Goal: Task Accomplishment & Management: Complete application form

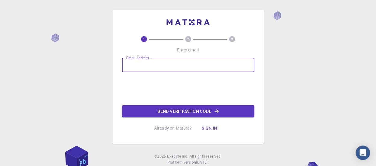
click at [149, 63] on input "Email address" at bounding box center [188, 65] width 132 height 14
type input "[EMAIL_ADDRESS][DOMAIN_NAME]"
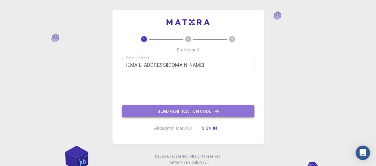
click at [197, 108] on button "Send verification code" at bounding box center [188, 111] width 132 height 12
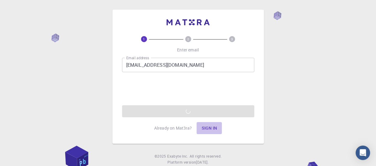
click at [214, 127] on button "Sign in" at bounding box center [209, 128] width 25 height 12
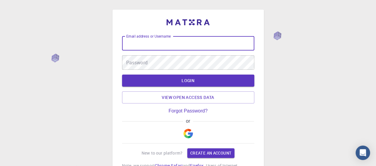
click at [148, 43] on input "Email address or Username" at bounding box center [188, 43] width 132 height 14
type input "M"
type input "[EMAIL_ADDRESS][DOMAIN_NAME]"
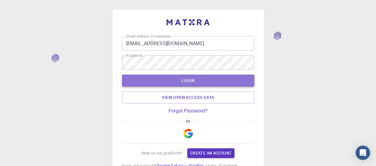
click at [176, 79] on button "LOGIN" at bounding box center [188, 81] width 132 height 12
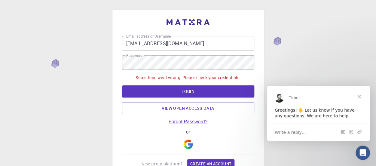
click at [174, 121] on link "Forgot Password?" at bounding box center [188, 121] width 39 height 5
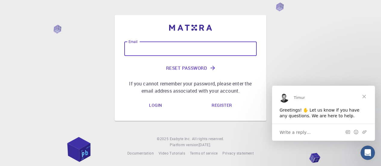
click at [146, 50] on input "Email" at bounding box center [190, 48] width 132 height 14
type input "[EMAIL_ADDRESS][DOMAIN_NAME]"
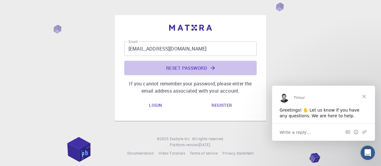
click at [201, 68] on button "Reset Password" at bounding box center [190, 68] width 132 height 14
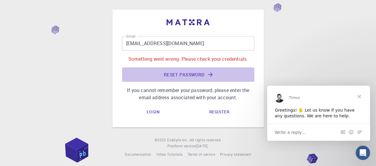
click at [187, 74] on button "Reset Password" at bounding box center [188, 74] width 132 height 14
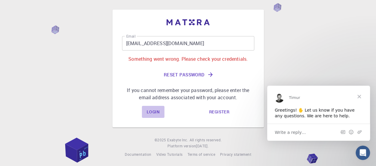
click at [152, 114] on link "Login" at bounding box center [153, 112] width 23 height 12
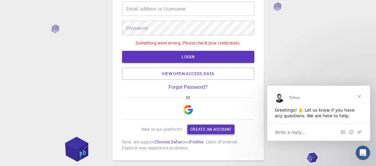
scroll to position [35, 0]
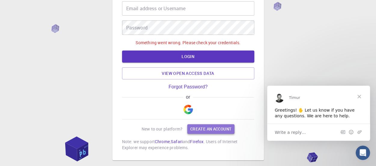
click at [206, 126] on link "Create an account" at bounding box center [210, 129] width 47 height 10
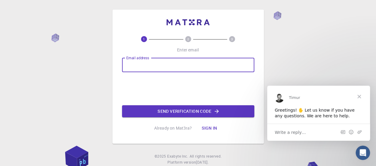
click at [149, 62] on input "Email address" at bounding box center [188, 65] width 132 height 14
type input "[EMAIL_ADDRESS][DOMAIN_NAME]"
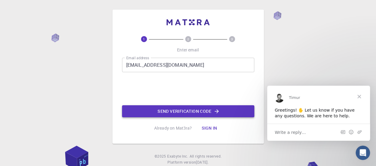
click at [200, 112] on button "Send verification code" at bounding box center [188, 111] width 132 height 12
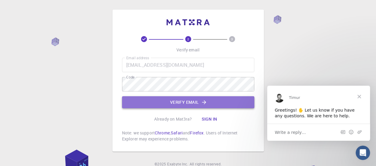
click at [150, 96] on button "Verify email" at bounding box center [188, 102] width 132 height 12
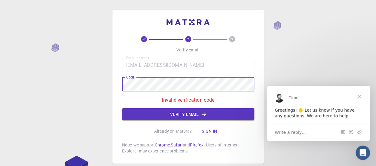
click at [288, 52] on div "2 3 Verify email Email address [EMAIL_ADDRESS][DOMAIN_NAME] Email address Code …" at bounding box center [188, 101] width 376 height 203
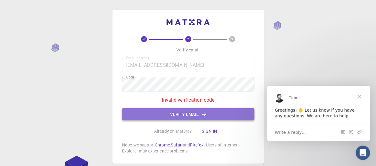
click at [177, 112] on button "Verify email" at bounding box center [188, 114] width 132 height 12
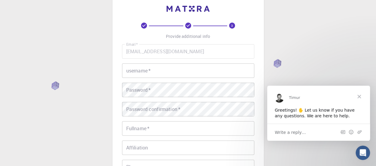
scroll to position [13, 0]
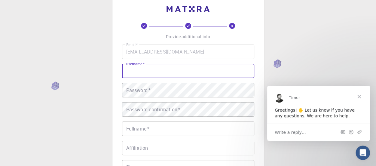
click at [137, 71] on input "username   *" at bounding box center [188, 71] width 132 height 14
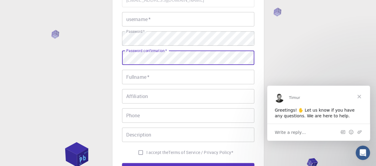
scroll to position [68, 0]
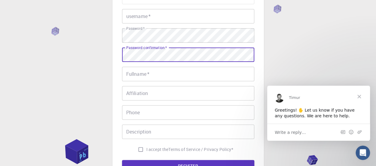
click at [138, 75] on input "Fullname   *" at bounding box center [188, 74] width 132 height 14
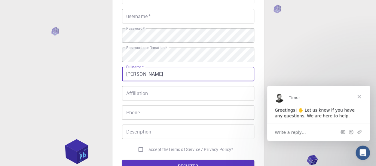
type input "[PERSON_NAME]"
click at [136, 93] on input "Affiliation" at bounding box center [188, 93] width 132 height 14
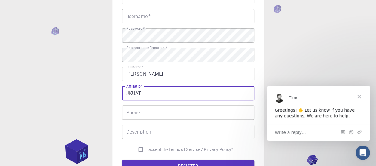
type input "JKUAT"
click at [136, 113] on div "Phone Phone" at bounding box center [188, 112] width 132 height 14
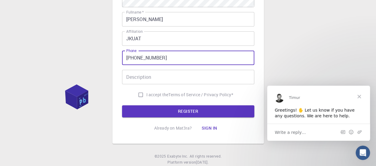
scroll to position [123, 0]
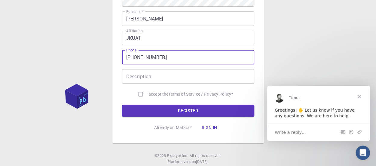
type input "[PHONE_NUMBER]"
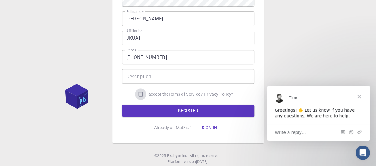
click at [138, 92] on input "I accept the Terms of Service / Privacy Policy *" at bounding box center [140, 93] width 11 height 11
checkbox input "true"
click at [156, 104] on form "Email   * [EMAIL_ADDRESS][DOMAIN_NAME] Email   * username   * username   * Pass…" at bounding box center [188, 25] width 132 height 182
click at [156, 107] on button "REGISTER" at bounding box center [188, 111] width 132 height 12
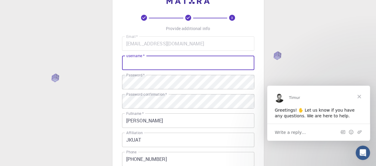
scroll to position [21, 0]
click at [141, 61] on input "username   *" at bounding box center [188, 63] width 132 height 14
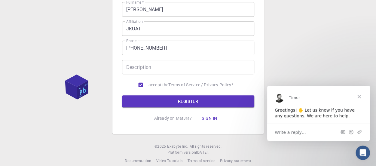
scroll to position [133, 0]
type input "mikemasila"
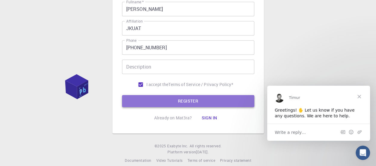
click at [170, 101] on button "REGISTER" at bounding box center [188, 101] width 132 height 12
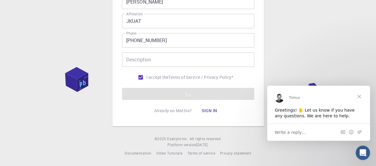
scroll to position [139, 0]
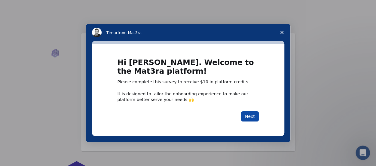
click at [252, 116] on button "Next" at bounding box center [250, 116] width 18 height 10
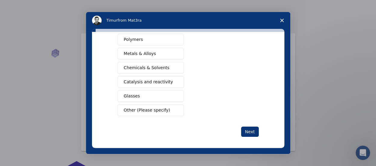
scroll to position [122, 0]
click at [158, 79] on span "Catalysis and reactivity" at bounding box center [148, 81] width 49 height 6
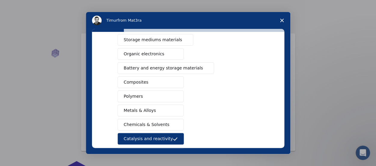
scroll to position [64, 0]
click at [156, 68] on span "Battery and energy storage materials" at bounding box center [163, 68] width 79 height 6
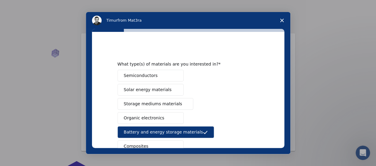
scroll to position [0, 0]
click at [143, 74] on span "Semiconductors" at bounding box center [141, 75] width 34 height 6
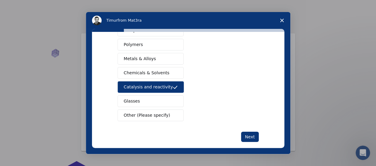
scroll to position [122, 0]
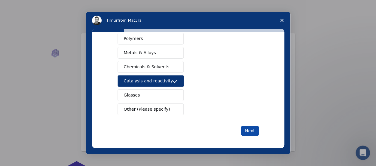
click at [252, 128] on button "Next" at bounding box center [250, 131] width 18 height 10
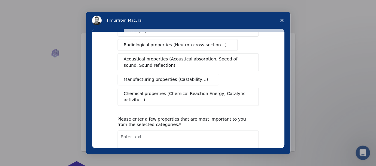
scroll to position [126, 0]
click at [195, 90] on span "Chemical properties (Chemical Reaction Energy, Catalytic activity…)" at bounding box center [186, 96] width 124 height 13
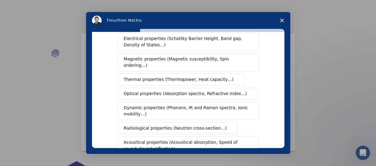
scroll to position [42, 0]
click at [188, 91] on span "Optical properties (Absorption spectra, Refractive index…)" at bounding box center [185, 94] width 123 height 6
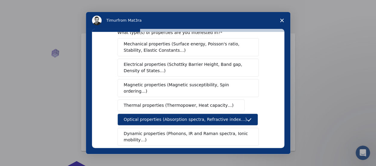
scroll to position [15, 0]
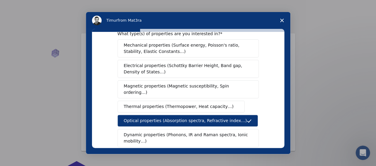
click at [176, 103] on span "Thermal properties (Thermopower, Heat capacity…)" at bounding box center [179, 106] width 110 height 6
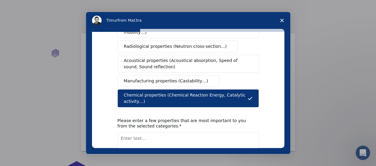
scroll to position [153, 0]
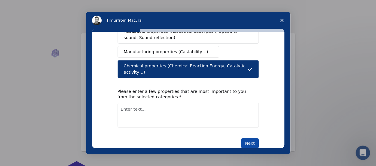
click at [248, 138] on button "Next" at bounding box center [250, 143] width 18 height 10
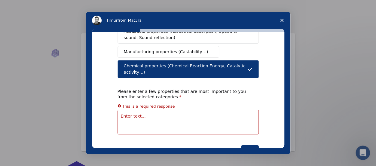
click at [143, 110] on textarea "Enter text..." at bounding box center [188, 122] width 141 height 25
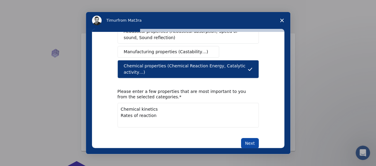
type textarea "Chemical kinetics Rates of reaction"
click at [252, 138] on button "Next" at bounding box center [250, 143] width 18 height 10
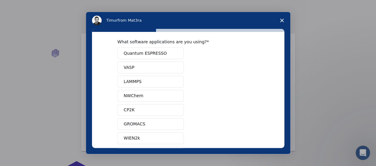
scroll to position [5, 0]
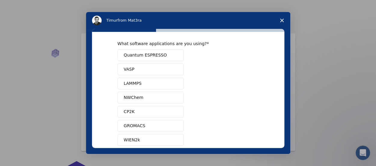
click at [165, 52] on button "Quantum ESPRESSO" at bounding box center [151, 55] width 66 height 12
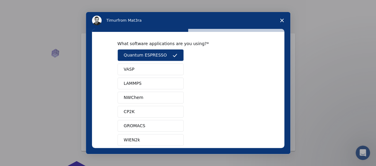
click at [165, 52] on button "Quantum ESPRESSO" at bounding box center [151, 55] width 66 height 12
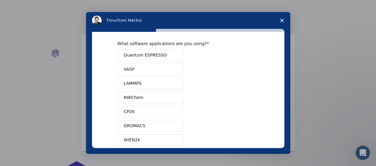
click at [164, 55] on button "Quantum ESPRESSO" at bounding box center [151, 55] width 66 height 12
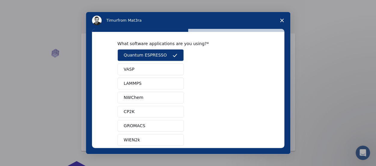
click at [144, 68] on button "VASP" at bounding box center [151, 69] width 66 height 12
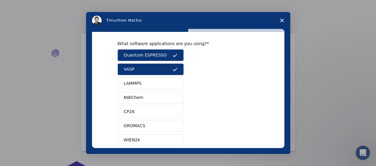
click at [144, 68] on button "VASP" at bounding box center [151, 69] width 66 height 12
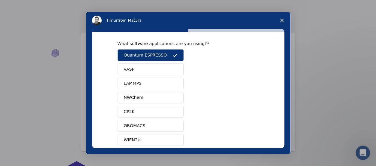
click at [143, 125] on button "GROMACS" at bounding box center [151, 126] width 66 height 12
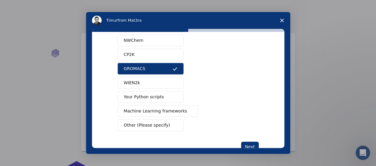
scroll to position [66, 0]
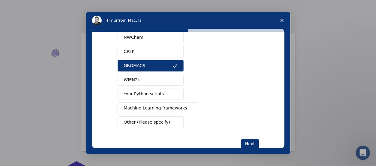
click at [159, 105] on span "Machine Learning frameworks" at bounding box center [155, 108] width 63 height 6
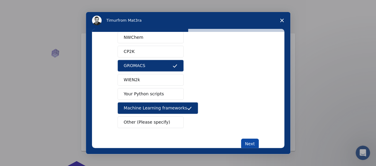
click at [245, 139] on button "Next" at bounding box center [250, 144] width 18 height 10
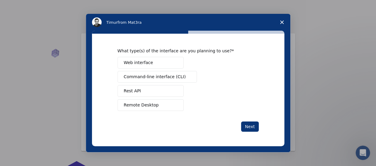
scroll to position [0, 0]
click at [154, 62] on button "Web interface" at bounding box center [151, 63] width 66 height 12
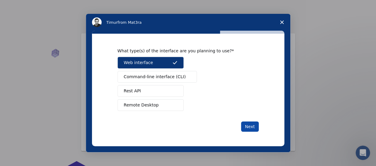
click at [248, 127] on button "Next" at bounding box center [250, 126] width 18 height 10
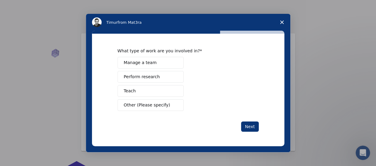
click at [159, 73] on button "Perform research" at bounding box center [151, 77] width 66 height 12
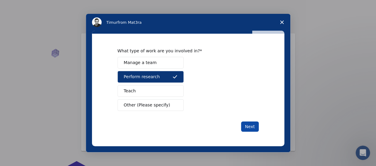
click at [256, 129] on button "Next" at bounding box center [250, 126] width 18 height 10
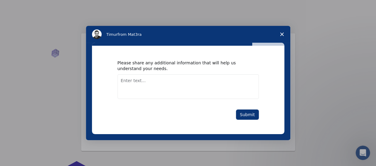
click at [125, 77] on textarea "Enter text..." at bounding box center [188, 86] width 141 height 25
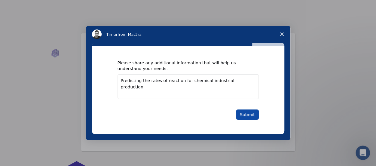
type textarea "Predicting the rates of reaction for chemical industrial production"
click at [252, 118] on button "Submit" at bounding box center [247, 114] width 23 height 10
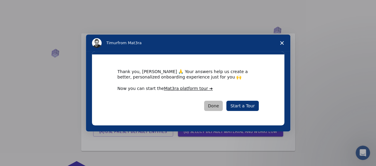
click at [217, 106] on button "Done" at bounding box center [213, 106] width 19 height 10
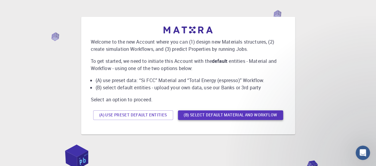
scroll to position [17, 0]
click at [149, 113] on button "(A) Use preset default entities" at bounding box center [133, 115] width 80 height 10
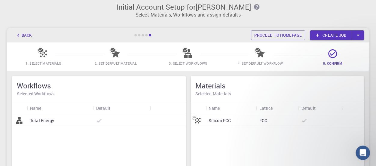
scroll to position [0, 0]
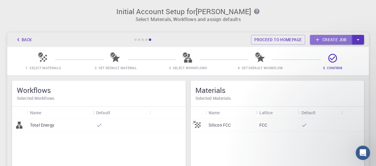
click at [329, 38] on link "Create job" at bounding box center [331, 40] width 42 height 10
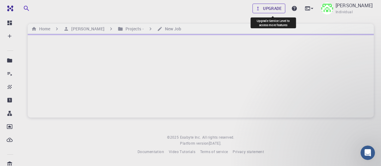
click at [274, 7] on link "Upgrade" at bounding box center [268, 9] width 33 height 10
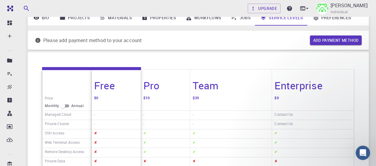
scroll to position [45, 0]
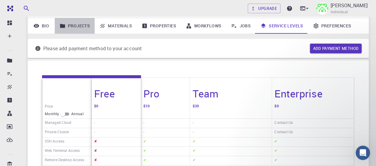
click at [81, 26] on link "Projects" at bounding box center [75, 26] width 40 height 16
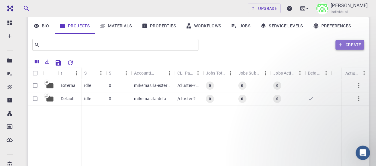
click at [344, 45] on button "Create" at bounding box center [349, 45] width 29 height 10
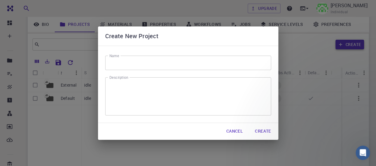
scroll to position [79, 0]
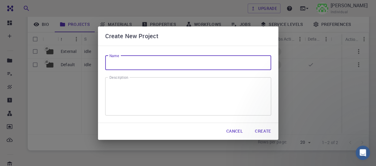
click at [114, 63] on input "Name" at bounding box center [188, 63] width 166 height 14
type input "new"
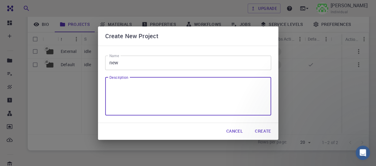
click at [112, 87] on textarea "Description" at bounding box center [188, 96] width 158 height 28
type textarea "chemical kinetics"
click at [262, 131] on button "Create" at bounding box center [263, 131] width 26 height 12
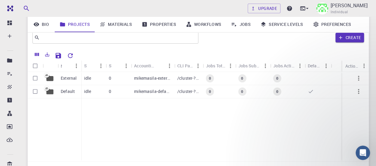
scroll to position [49, 0]
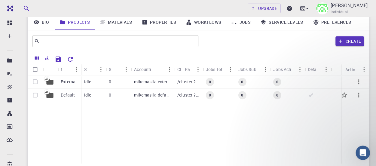
click at [224, 95] on div "0" at bounding box center [219, 95] width 32 height 13
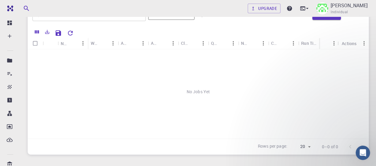
scroll to position [42, 0]
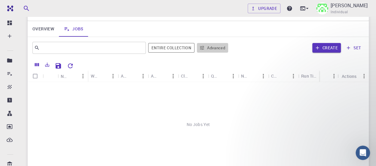
click at [211, 48] on button "Advanced" at bounding box center [212, 48] width 31 height 10
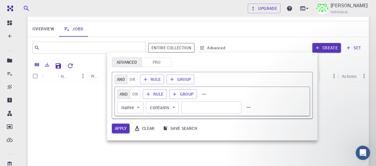
click at [172, 106] on body "Free Dashboard Create New Job New Material Create Material Upload File Import f…" at bounding box center [188, 96] width 376 height 276
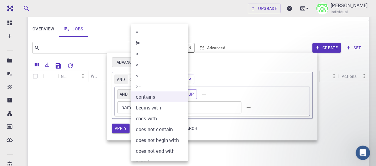
click at [94, 118] on div at bounding box center [188, 83] width 376 height 166
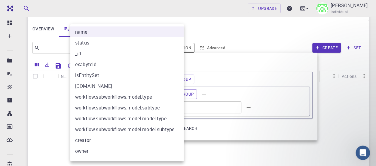
click at [136, 107] on body "Free Dashboard Create New Job New Material Create Material Upload File Import f…" at bounding box center [188, 96] width 376 height 276
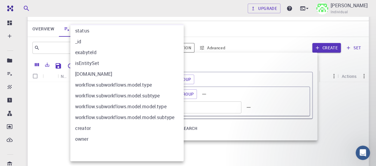
click at [56, 106] on div at bounding box center [188, 83] width 376 height 166
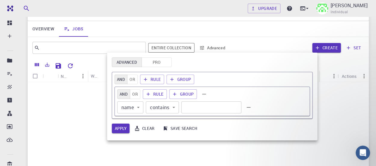
click at [356, 46] on div at bounding box center [188, 83] width 376 height 166
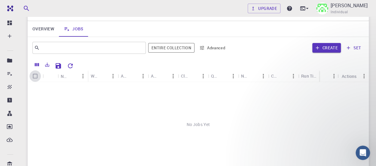
click at [35, 75] on input "Select all rows" at bounding box center [34, 75] width 11 height 11
checkbox input "false"
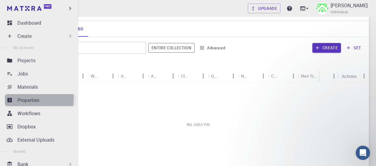
click at [13, 98] on link "Properties" at bounding box center [40, 100] width 71 height 12
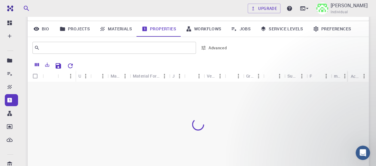
click at [139, 113] on div at bounding box center [198, 124] width 341 height 85
